Goal: Information Seeking & Learning: Learn about a topic

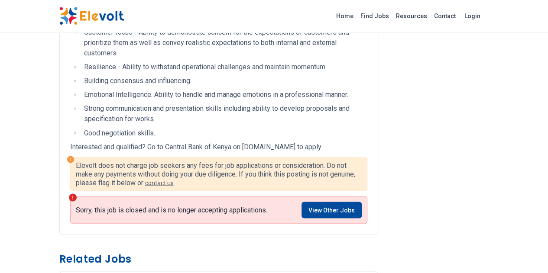
scroll to position [737, 0]
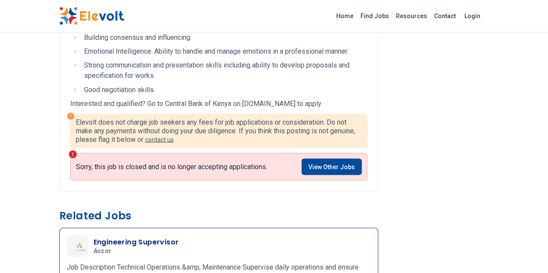
click at [138, 262] on p "Job Description Technical Operations &amp; Maintenance Supervise daily operatio…" at bounding box center [219, 277] width 304 height 31
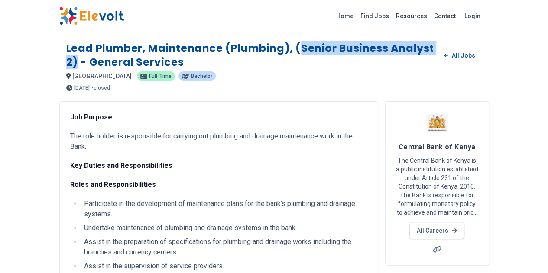
drag, startPoint x: 250, startPoint y: 49, endPoint x: 394, endPoint y: 48, distance: 144.3
click at [394, 48] on h1 "Lead Plumber, Maintenance (Plumbing), (Senior Business Analyst 2) - General Ser…" at bounding box center [251, 56] width 371 height 28
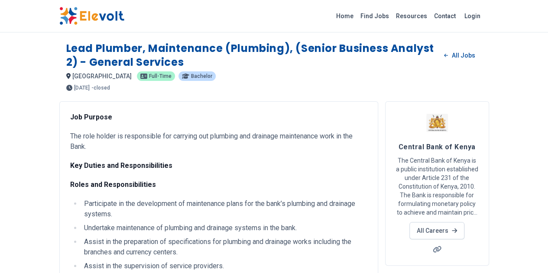
click at [367, 56] on h1 "Lead Plumber, Maintenance (Plumbing), (Senior Business Analyst 2) - General Ser…" at bounding box center [251, 56] width 371 height 28
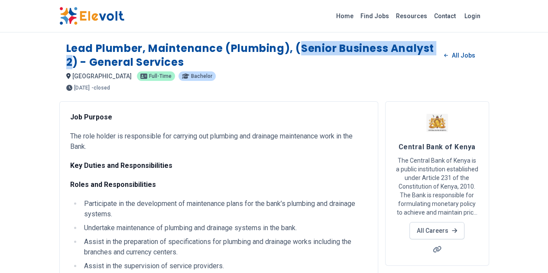
drag, startPoint x: 249, startPoint y: 48, endPoint x: 348, endPoint y: 68, distance: 101.6
click at [389, 44] on h1 "Lead Plumber, Maintenance (Plumbing), (Senior Business Analyst 2) - General Ser…" at bounding box center [251, 56] width 371 height 28
